Goal: Task Accomplishment & Management: Manage account settings

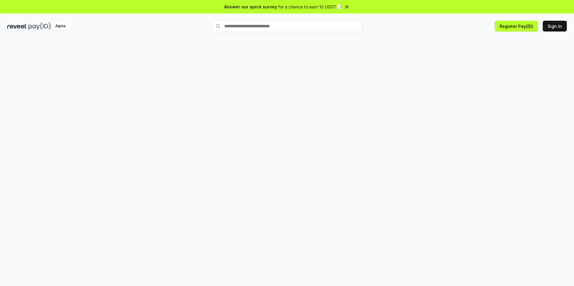
click at [399, 78] on div at bounding box center [287, 169] width 574 height 270
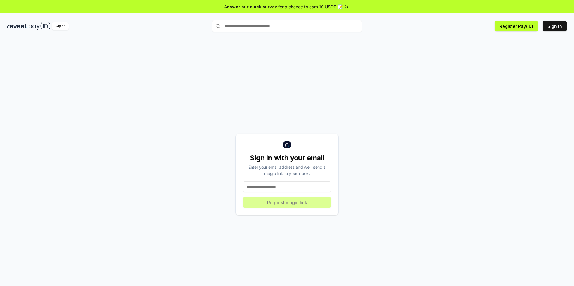
click at [299, 190] on input at bounding box center [287, 187] width 88 height 11
type input "**********"
click at [290, 203] on button "Request magic link" at bounding box center [287, 202] width 88 height 11
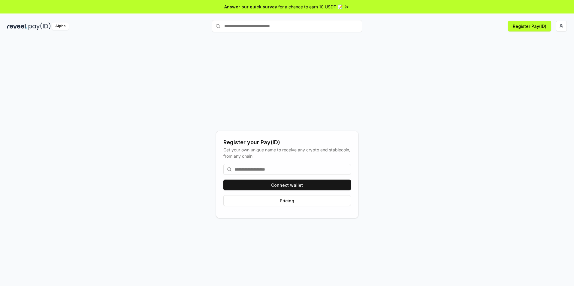
drag, startPoint x: 384, startPoint y: 96, endPoint x: 437, endPoint y: 52, distance: 69.3
click at [437, 52] on div "Register your Pay(ID) Get your own unique name to receive any crypto and stable…" at bounding box center [287, 175] width 560 height 258
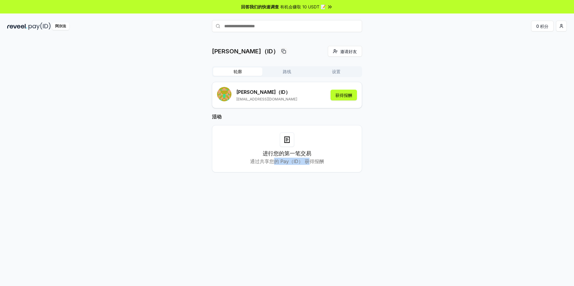
drag, startPoint x: 274, startPoint y: 162, endPoint x: 308, endPoint y: 164, distance: 34.2
click at [308, 164] on p "通过共享您的 Pay（ID） 获得报酬" at bounding box center [287, 161] width 74 height 7
click at [343, 95] on button "获得报酬" at bounding box center [344, 95] width 26 height 11
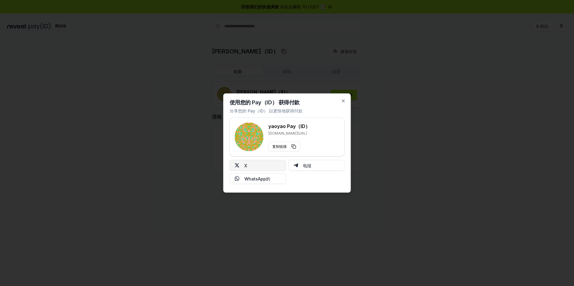
click at [266, 165] on button "X" at bounding box center [258, 165] width 56 height 11
click at [342, 100] on icon "button" at bounding box center [343, 101] width 5 height 5
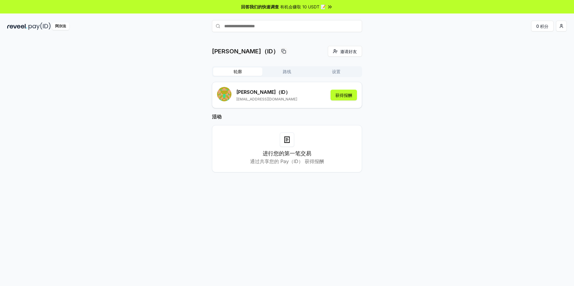
click at [286, 68] on button "路线" at bounding box center [286, 72] width 49 height 8
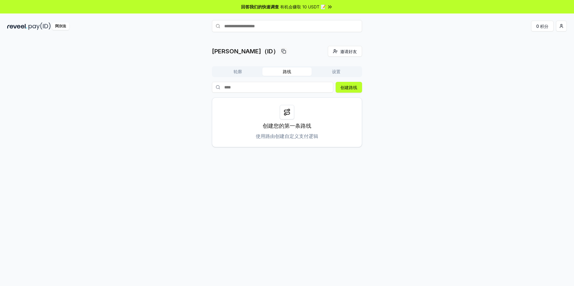
click at [241, 74] on button "轮廓" at bounding box center [237, 72] width 49 height 8
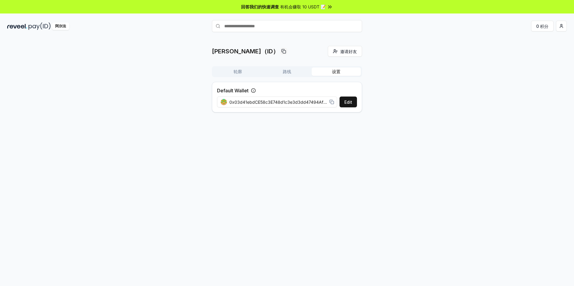
click at [347, 71] on button "设置" at bounding box center [336, 72] width 49 height 8
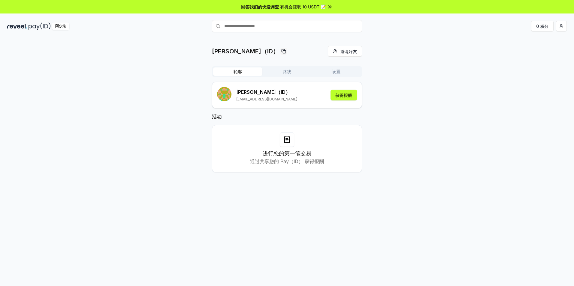
click at [229, 71] on button "轮廓" at bounding box center [237, 72] width 49 height 8
click at [252, 27] on input "text" at bounding box center [287, 26] width 150 height 12
click at [262, 26] on input "text" at bounding box center [287, 26] width 150 height 12
click at [292, 74] on button "路线" at bounding box center [286, 72] width 49 height 8
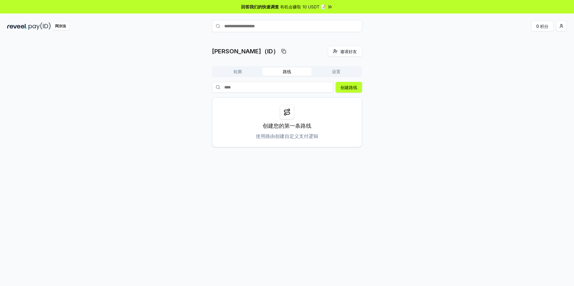
click at [243, 73] on button "轮廓" at bounding box center [237, 72] width 49 height 8
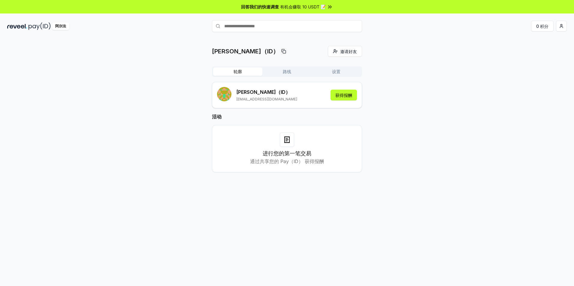
click at [260, 31] on input "text" at bounding box center [287, 26] width 150 height 12
click at [282, 71] on button "路线" at bounding box center [286, 72] width 49 height 8
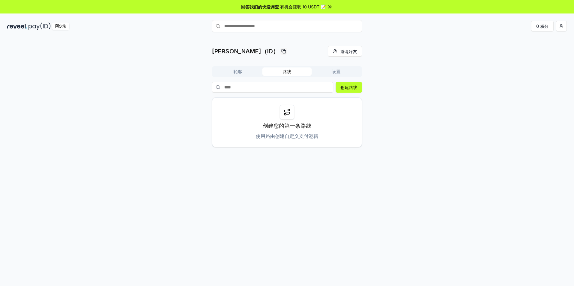
click at [248, 72] on button "轮廓" at bounding box center [237, 72] width 49 height 8
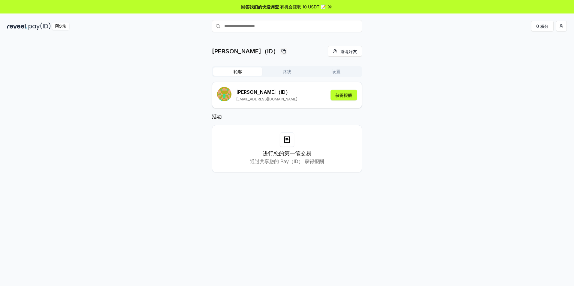
click at [286, 141] on icon at bounding box center [287, 141] width 2 height 0
drag, startPoint x: 273, startPoint y: 162, endPoint x: 309, endPoint y: 165, distance: 35.9
click at [309, 165] on p "通过共享您的 Pay（ID） 获得报酬" at bounding box center [287, 161] width 74 height 7
click at [310, 165] on p "通过共享您的 Pay（ID） 获得报酬" at bounding box center [287, 161] width 74 height 7
click at [309, 8] on span "有机会赚取 10 USDT 📝" at bounding box center [303, 7] width 46 height 6
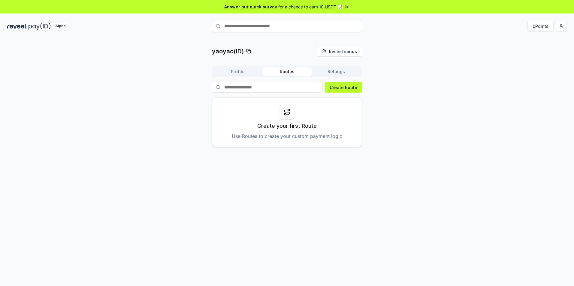
click at [281, 70] on button "Routes" at bounding box center [286, 72] width 49 height 8
click at [332, 72] on button "Settings" at bounding box center [336, 72] width 49 height 8
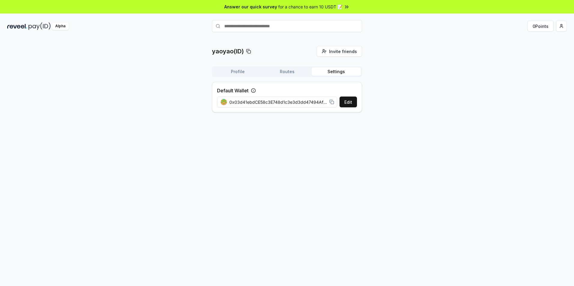
click at [238, 69] on button "Profile" at bounding box center [237, 72] width 49 height 8
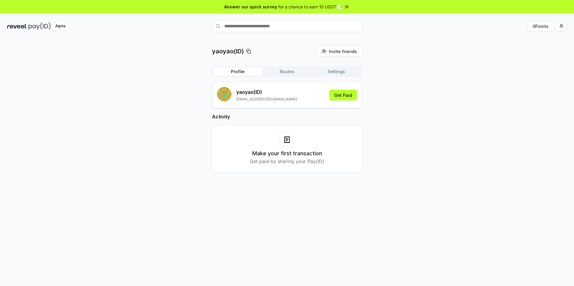
click at [17, 25] on img at bounding box center [17, 27] width 20 height 8
